Goal: Information Seeking & Learning: Learn about a topic

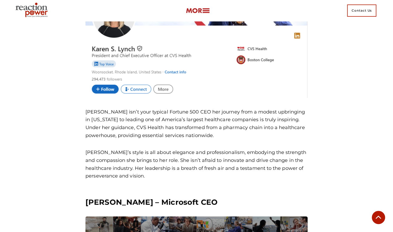
scroll to position [1140, 0]
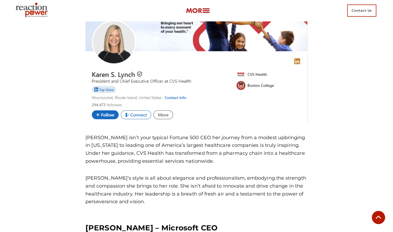
click at [103, 118] on img at bounding box center [196, 61] width 222 height 128
click at [107, 116] on img at bounding box center [196, 61] width 222 height 128
click at [102, 116] on img at bounding box center [196, 61] width 222 height 128
click at [160, 114] on img at bounding box center [196, 61] width 222 height 128
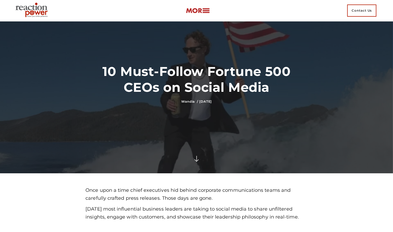
scroll to position [0, 0]
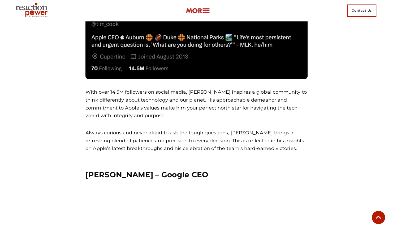
scroll to position [2465, 0]
